Goal: Task Accomplishment & Management: Manage account settings

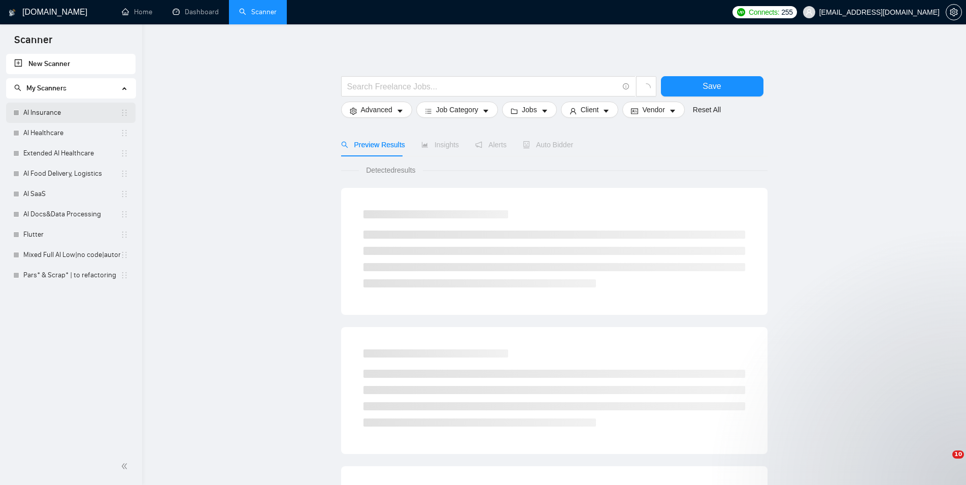
click at [46, 106] on link "AI Insurance" at bounding box center [71, 113] width 97 height 20
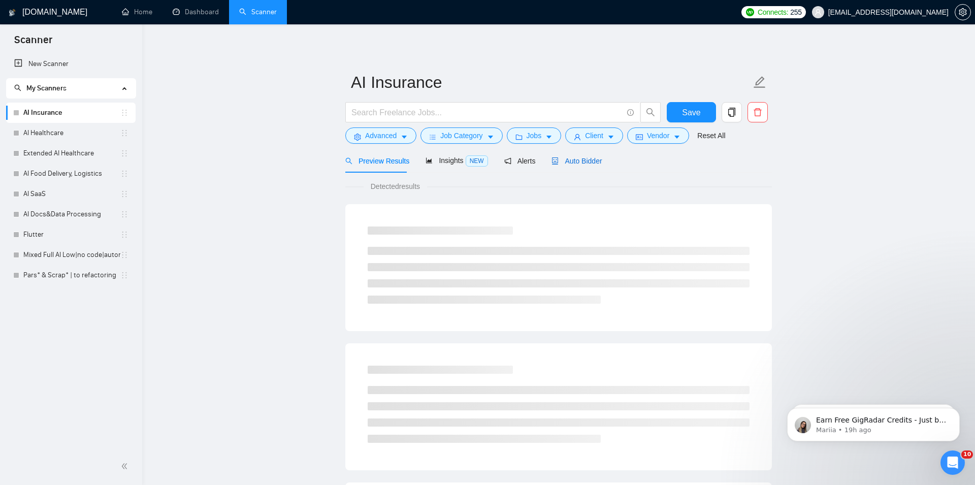
click at [557, 160] on span "Auto Bidder" at bounding box center [576, 161] width 50 height 8
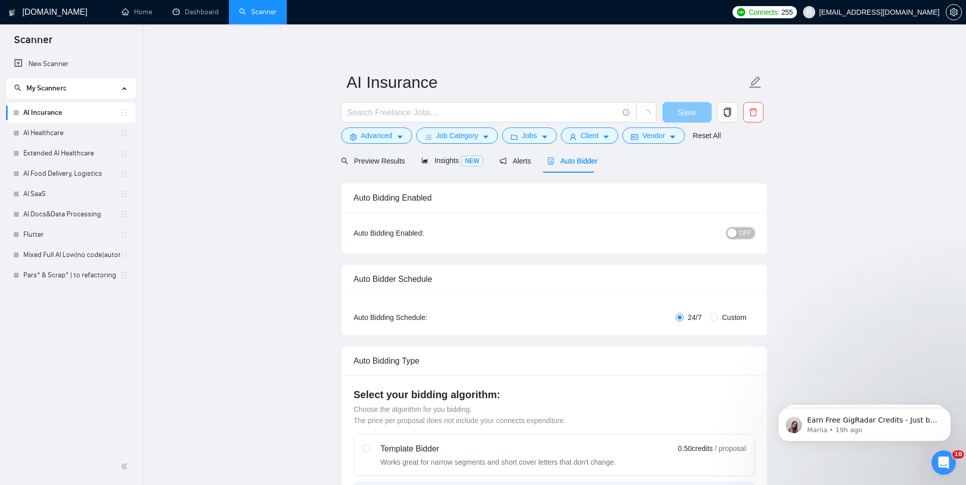
click at [742, 235] on span "OFF" at bounding box center [745, 232] width 12 height 11
click at [689, 111] on span "Save" at bounding box center [693, 112] width 18 height 13
click at [58, 131] on link "AI Healthcare" at bounding box center [71, 133] width 97 height 20
click at [589, 164] on span "Auto Bidder" at bounding box center [581, 161] width 50 height 8
click at [744, 230] on span "OFF" at bounding box center [745, 232] width 12 height 11
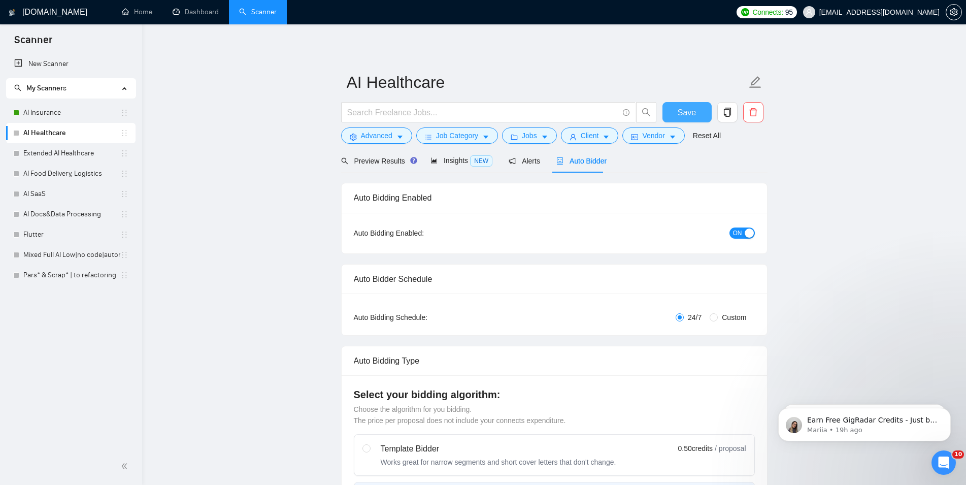
click at [690, 113] on span "Save" at bounding box center [687, 112] width 18 height 13
click at [66, 151] on link "Extended AI Healthcare" at bounding box center [71, 153] width 97 height 20
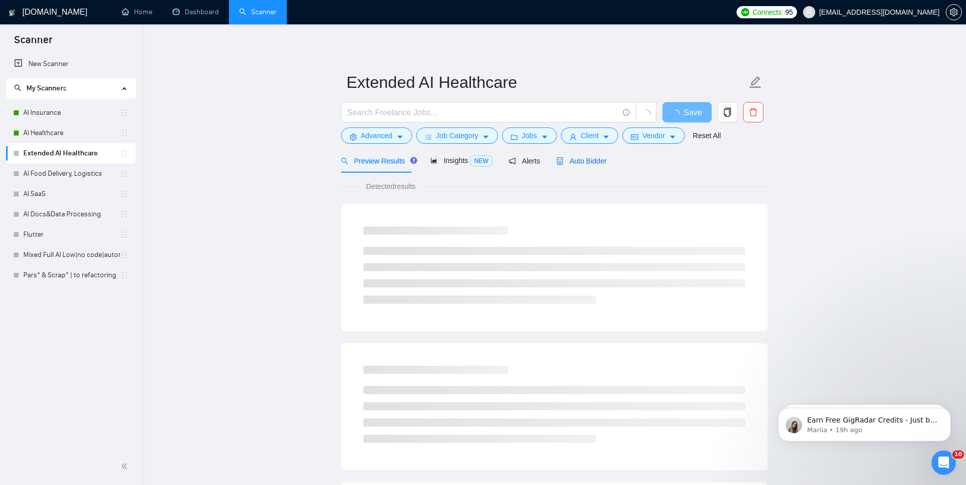
click at [580, 166] on div "Auto Bidder" at bounding box center [581, 160] width 50 height 11
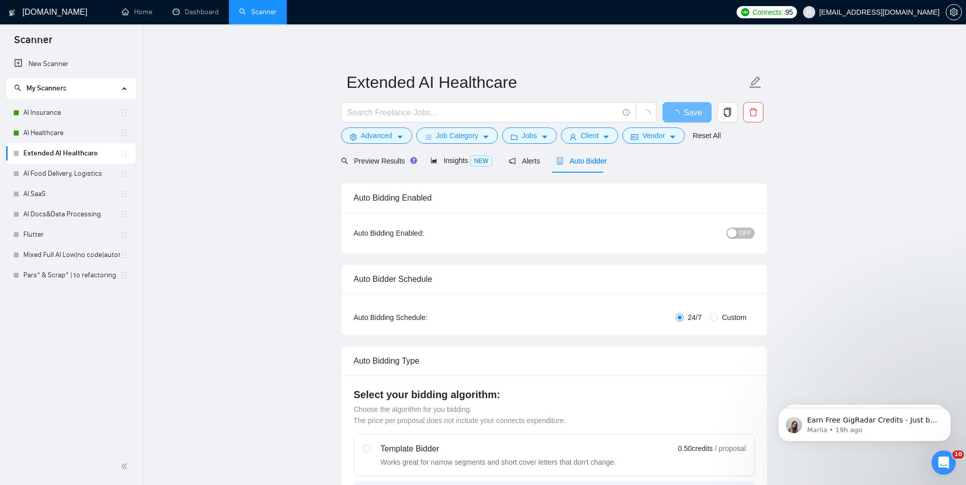
click at [745, 236] on span "OFF" at bounding box center [745, 232] width 12 height 11
checkbox input "true"
click at [698, 115] on button "Save" at bounding box center [686, 112] width 49 height 20
click at [54, 173] on link "AI Food Delivery, Logistics" at bounding box center [71, 173] width 97 height 20
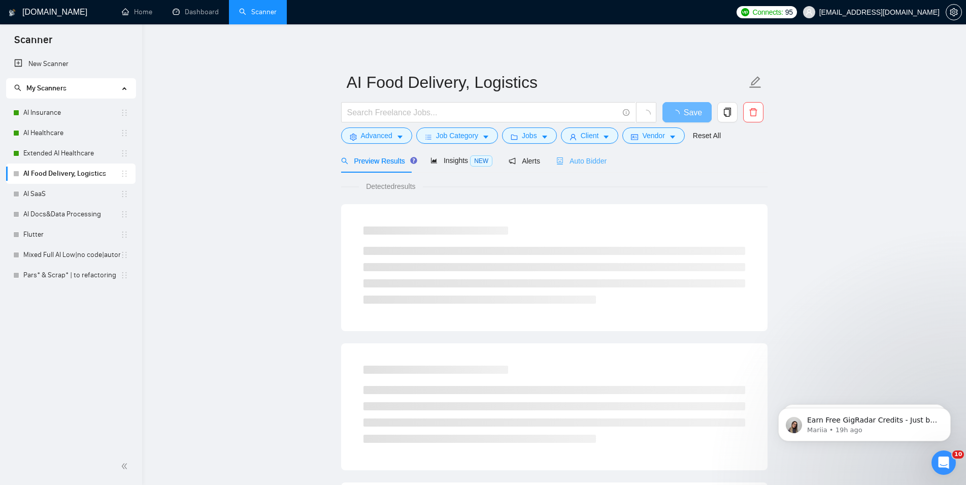
click at [570, 167] on div "Auto Bidder" at bounding box center [581, 161] width 50 height 24
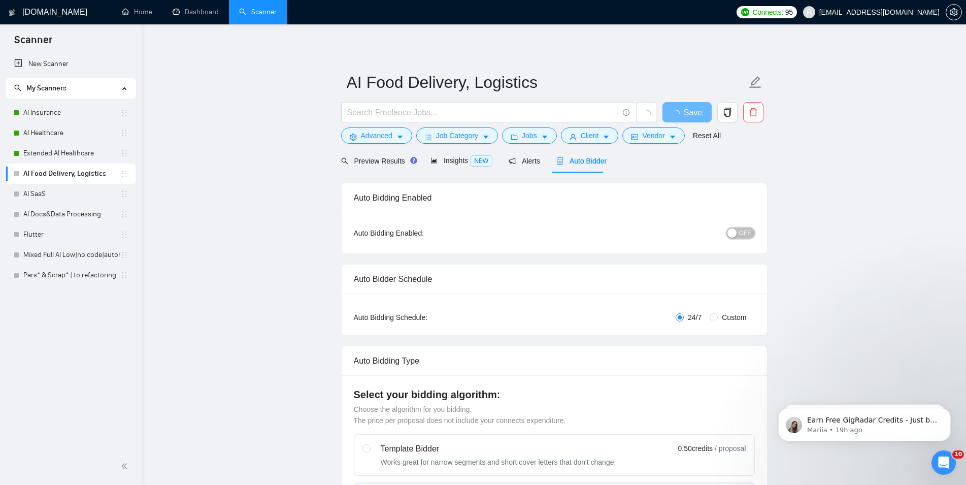
click at [741, 231] on span "OFF" at bounding box center [745, 232] width 12 height 11
click at [695, 111] on button "Save" at bounding box center [686, 112] width 49 height 20
click at [27, 193] on link "AI SaaS" at bounding box center [71, 194] width 97 height 20
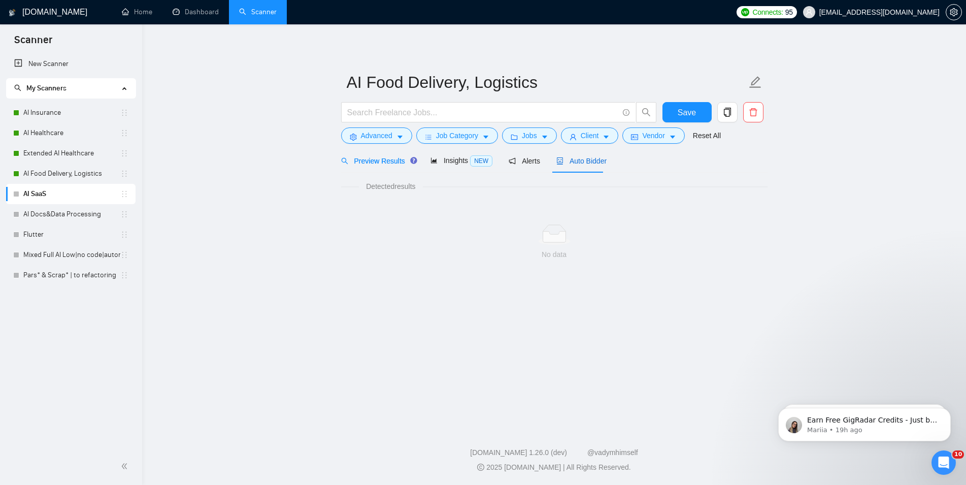
click at [575, 163] on span "Auto Bidder" at bounding box center [581, 161] width 50 height 8
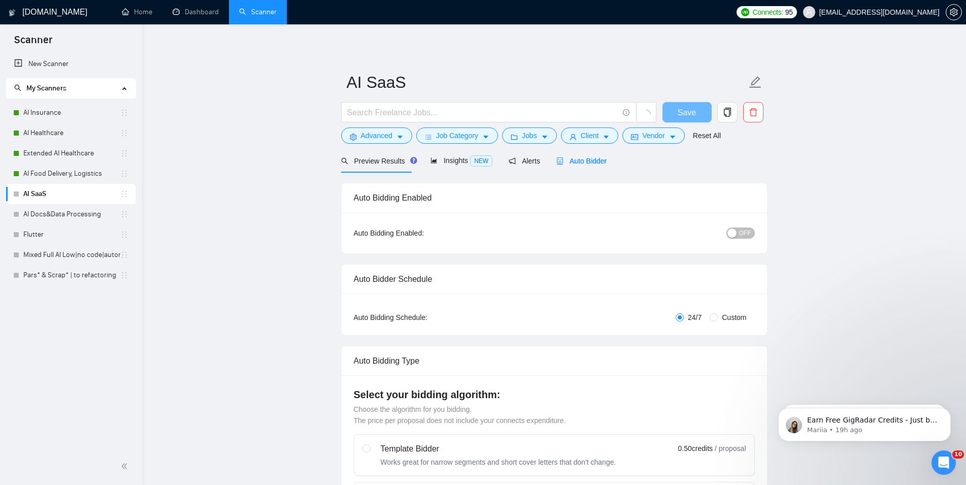
click at [740, 232] on button "OFF" at bounding box center [740, 232] width 28 height 11
click at [692, 114] on span "Save" at bounding box center [687, 112] width 18 height 13
click at [76, 210] on link "AI Docs&Data Processing" at bounding box center [71, 214] width 97 height 20
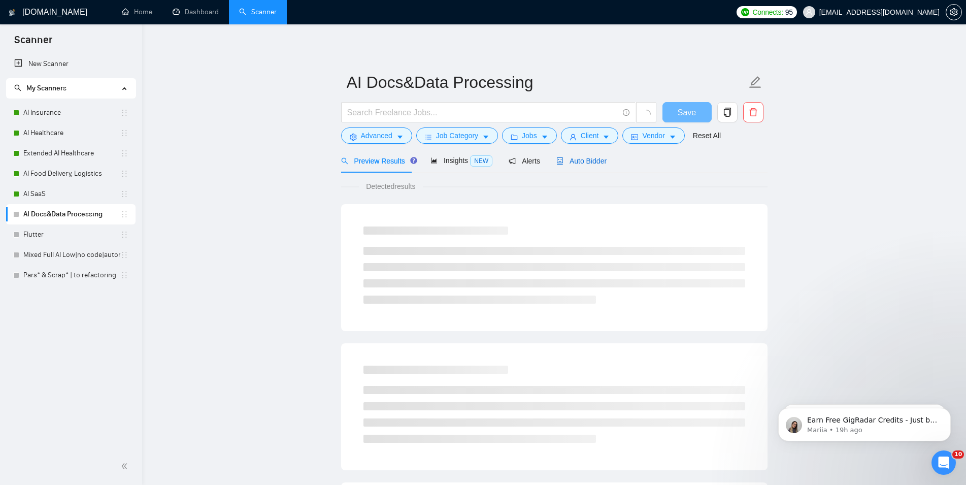
click at [578, 162] on span "Auto Bidder" at bounding box center [581, 161] width 50 height 8
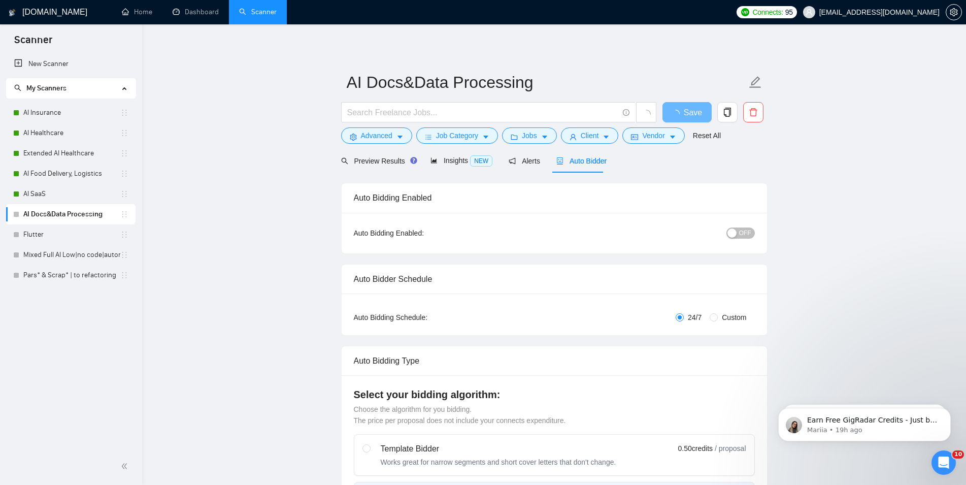
click at [739, 237] on button "OFF" at bounding box center [740, 232] width 28 height 11
click at [688, 112] on span "Save" at bounding box center [687, 112] width 18 height 13
click at [80, 238] on link "Flutter" at bounding box center [71, 234] width 97 height 20
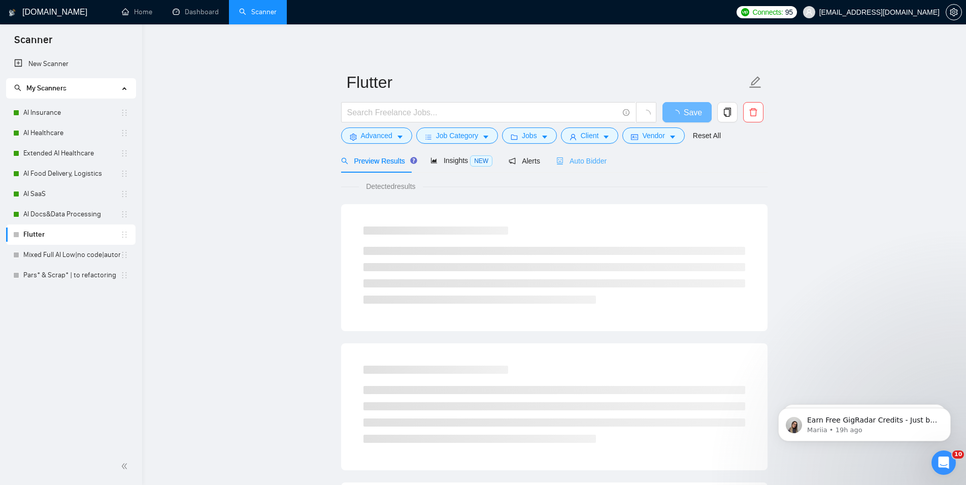
click at [584, 167] on div "Auto Bidder" at bounding box center [581, 161] width 50 height 24
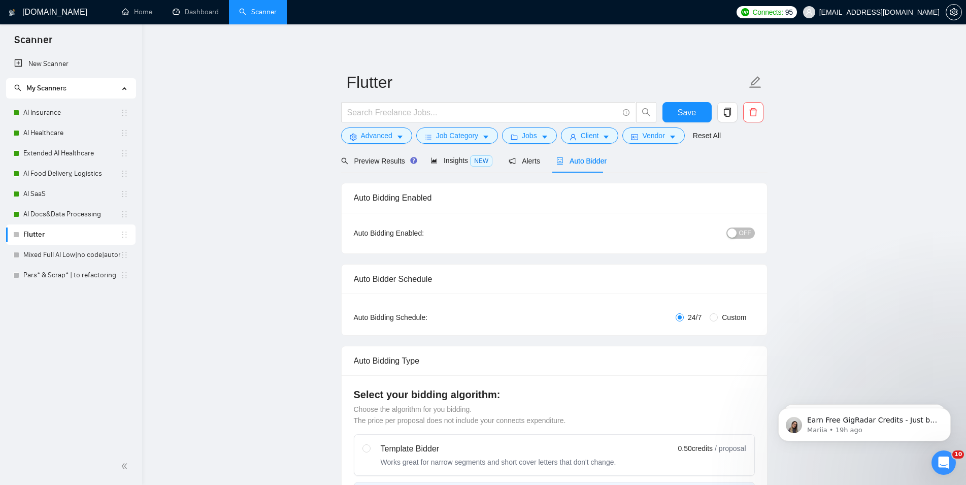
click at [749, 233] on span "OFF" at bounding box center [745, 232] width 12 height 11
click at [683, 113] on span "Save" at bounding box center [687, 112] width 18 height 13
click at [65, 251] on link "Mixed Full AI Low|no code|automations" at bounding box center [71, 255] width 97 height 20
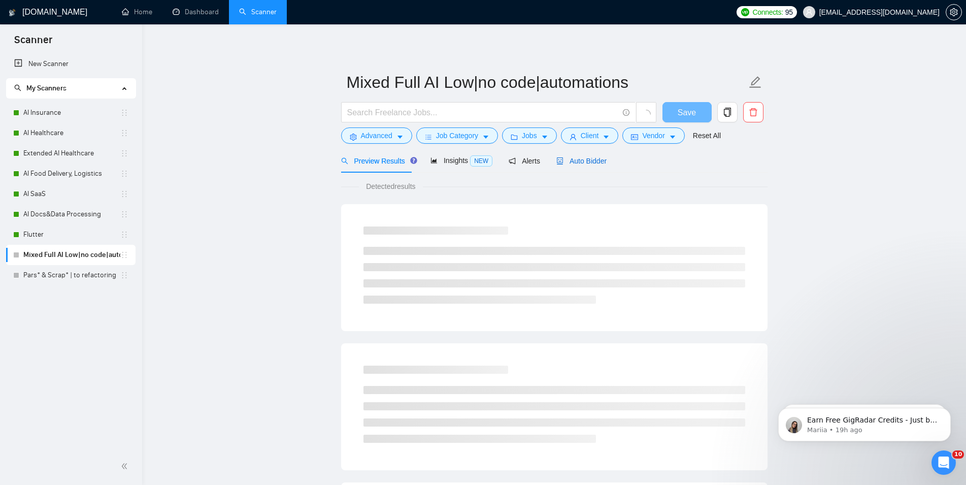
click at [580, 158] on span "Auto Bidder" at bounding box center [581, 161] width 50 height 8
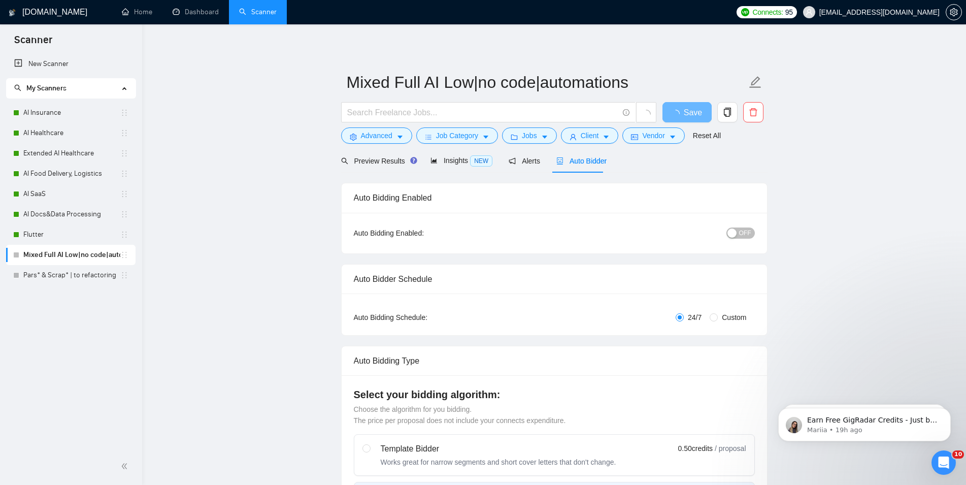
checkbox input "true"
click at [748, 233] on span "OFF" at bounding box center [745, 232] width 12 height 11
click at [691, 112] on span "Save" at bounding box center [687, 112] width 18 height 13
click at [69, 272] on link "Pars* & Scrap* | to refactoring" at bounding box center [71, 275] width 97 height 20
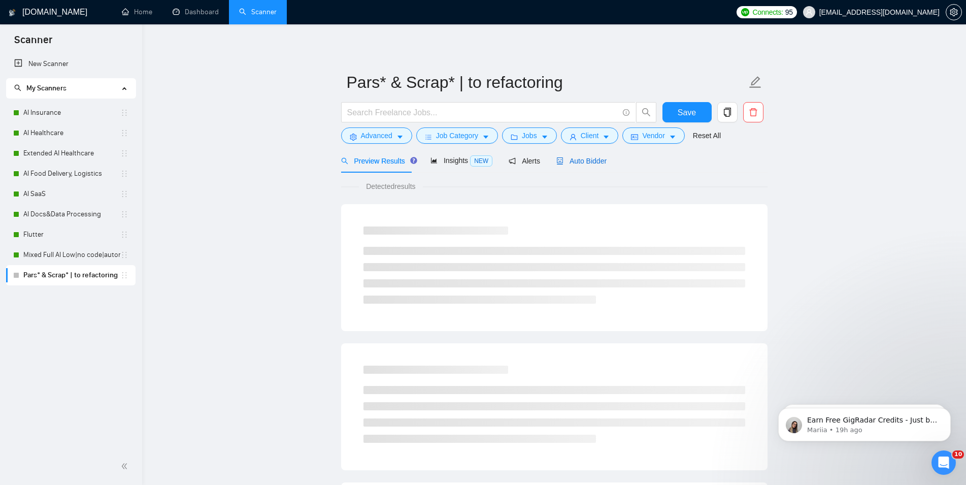
click at [582, 158] on span "Auto Bidder" at bounding box center [581, 161] width 50 height 8
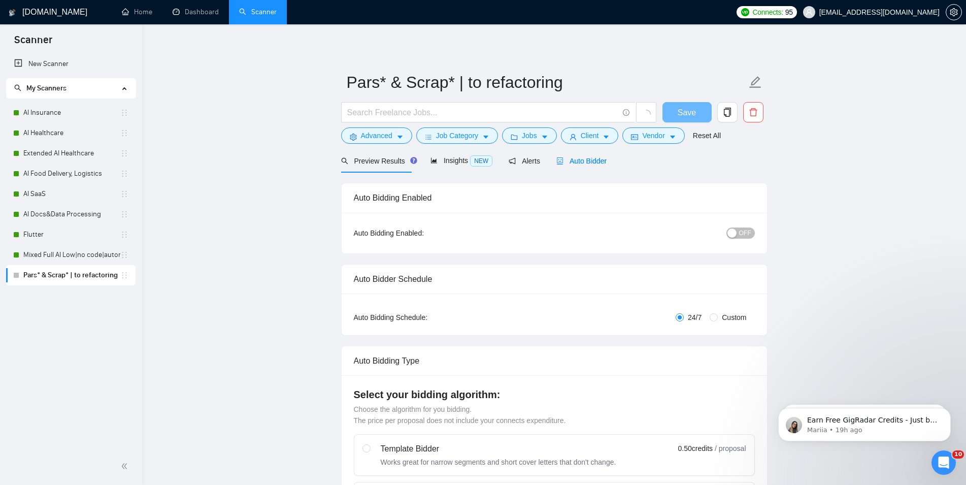
click at [741, 232] on span "OFF" at bounding box center [745, 232] width 12 height 11
